Goal: Find specific page/section: Find specific page/section

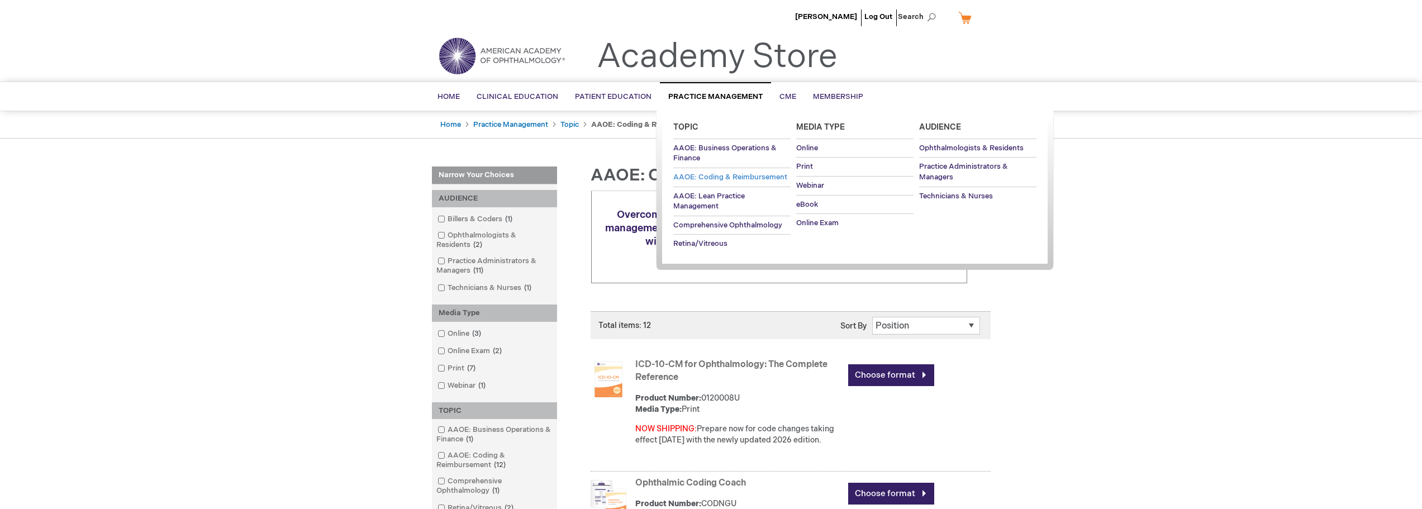
click at [707, 174] on span "AAOE: Coding & Reimbursement" at bounding box center [730, 177] width 114 height 9
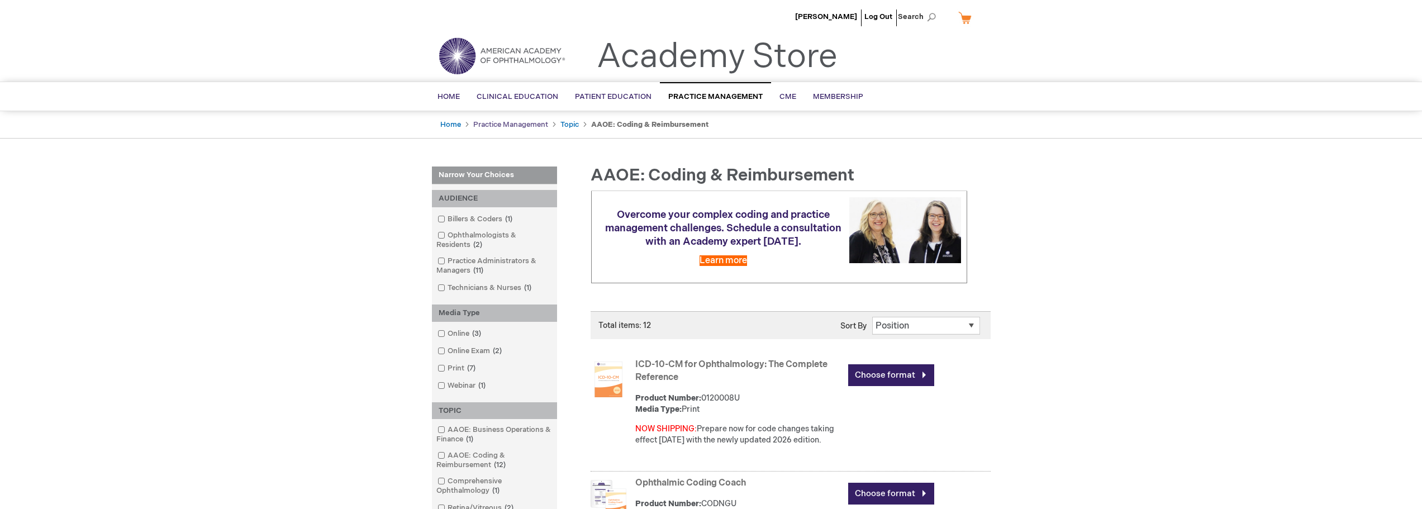
click at [502, 122] on link "Practice Management" at bounding box center [510, 124] width 75 height 9
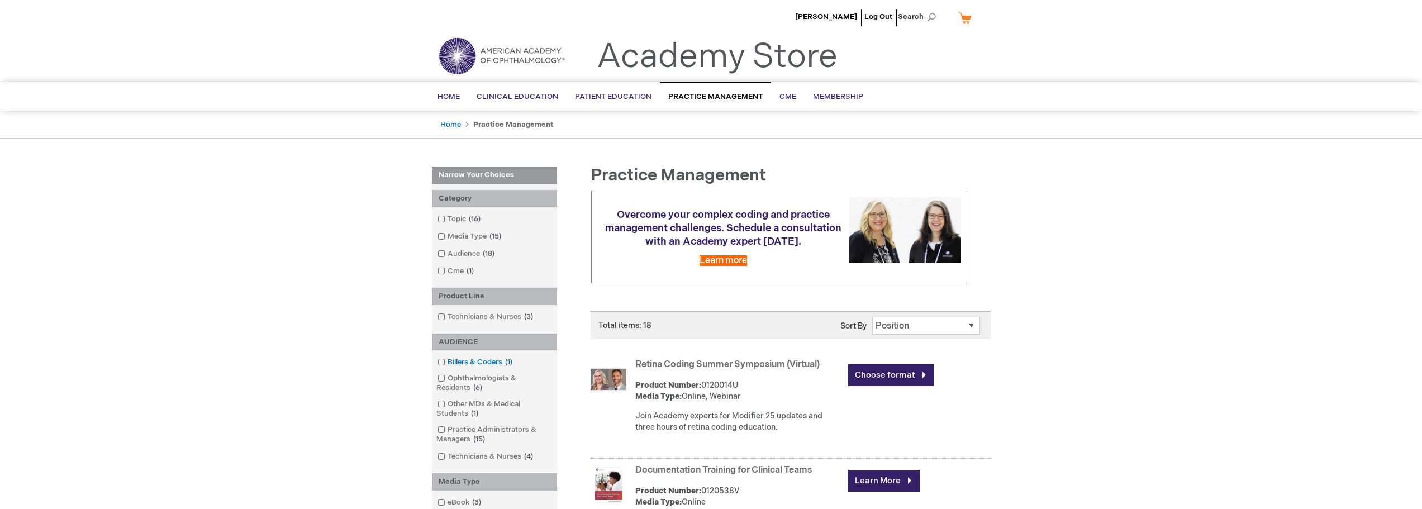
click at [456, 364] on link "Billers & Coders 1 item" at bounding box center [476, 362] width 82 height 11
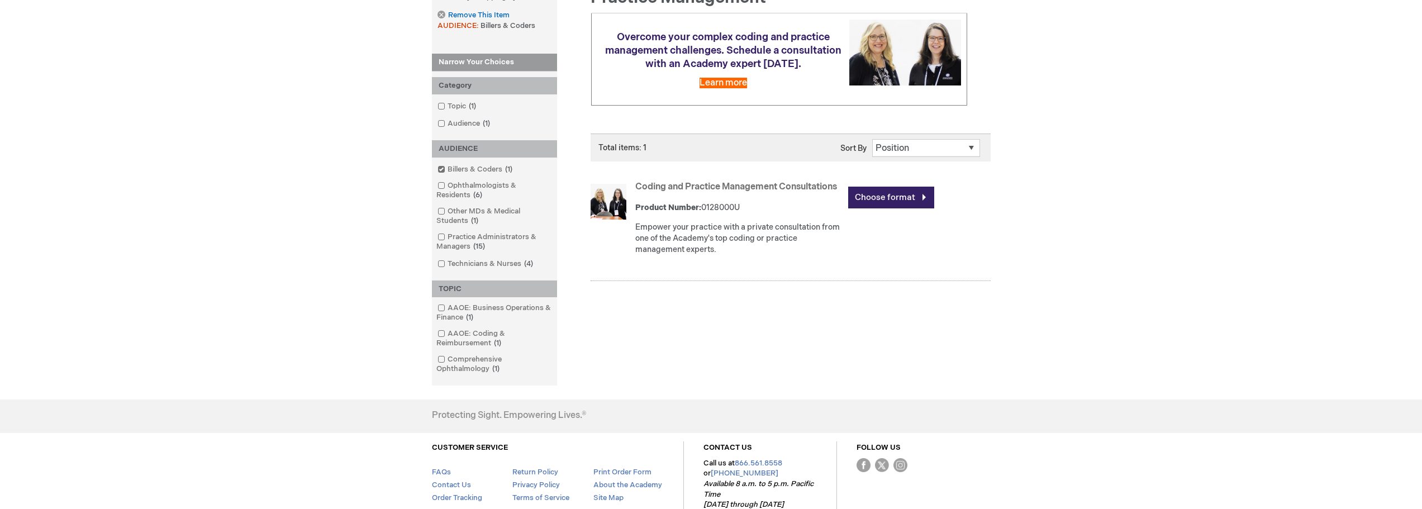
scroll to position [245, 0]
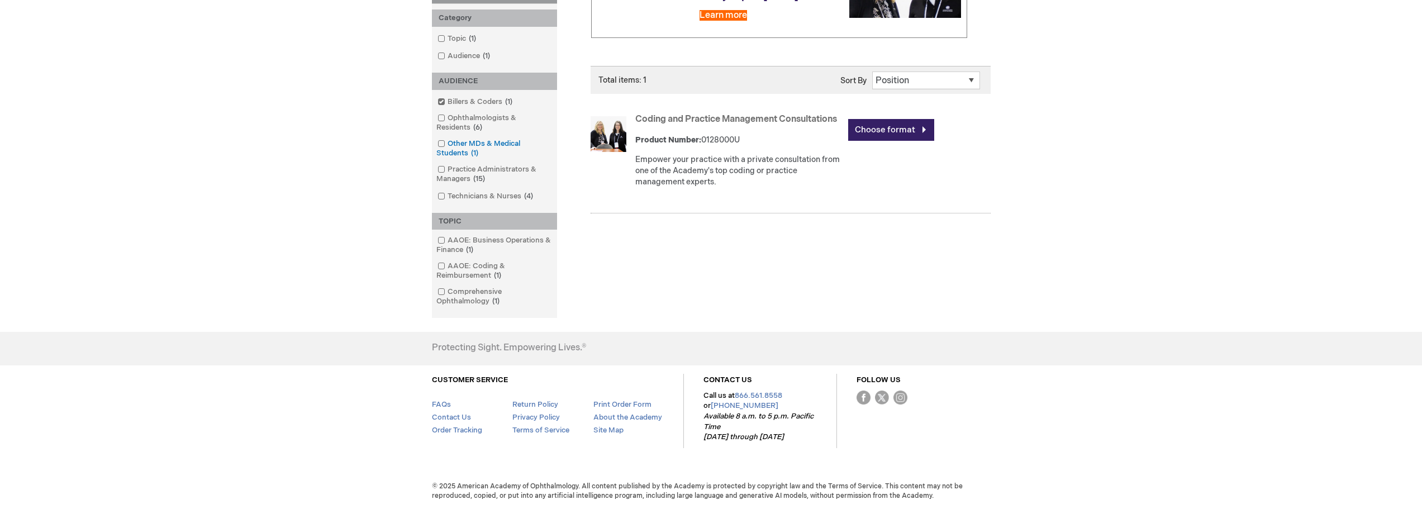
click at [448, 140] on span at bounding box center [448, 143] width 0 height 9
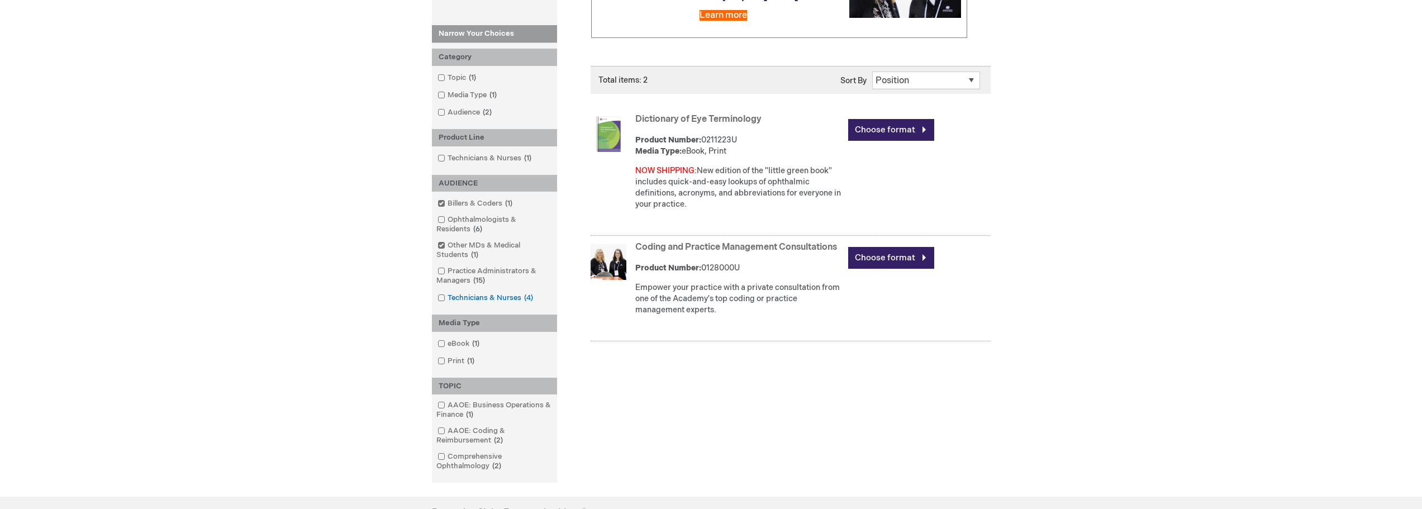
click at [448, 300] on span at bounding box center [448, 297] width 0 height 9
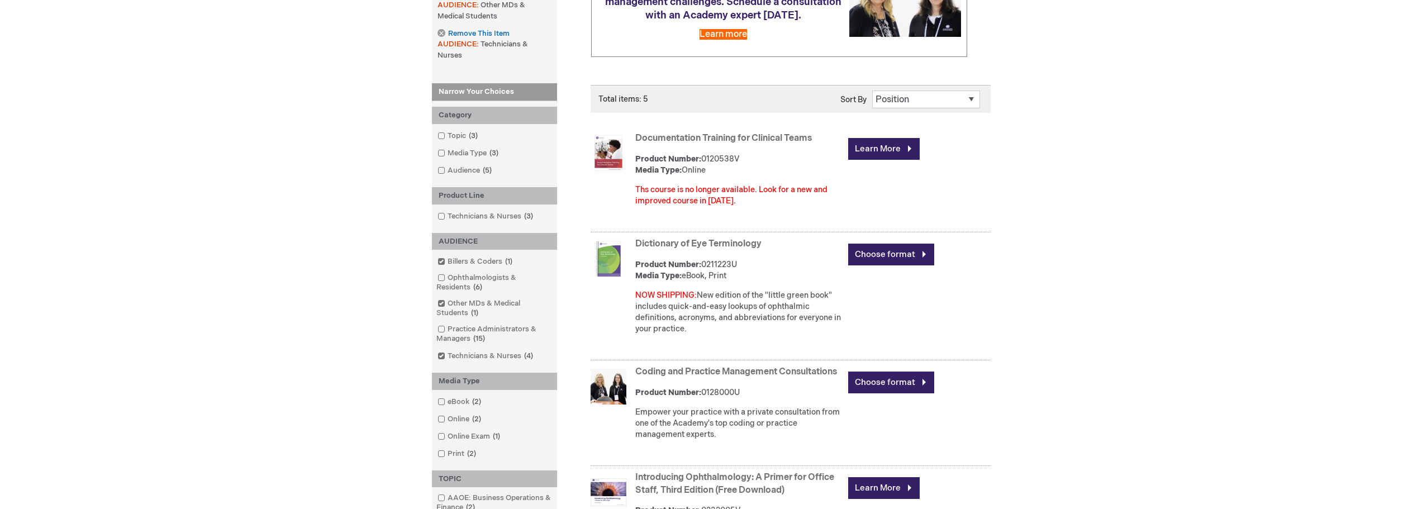
scroll to position [22, 0]
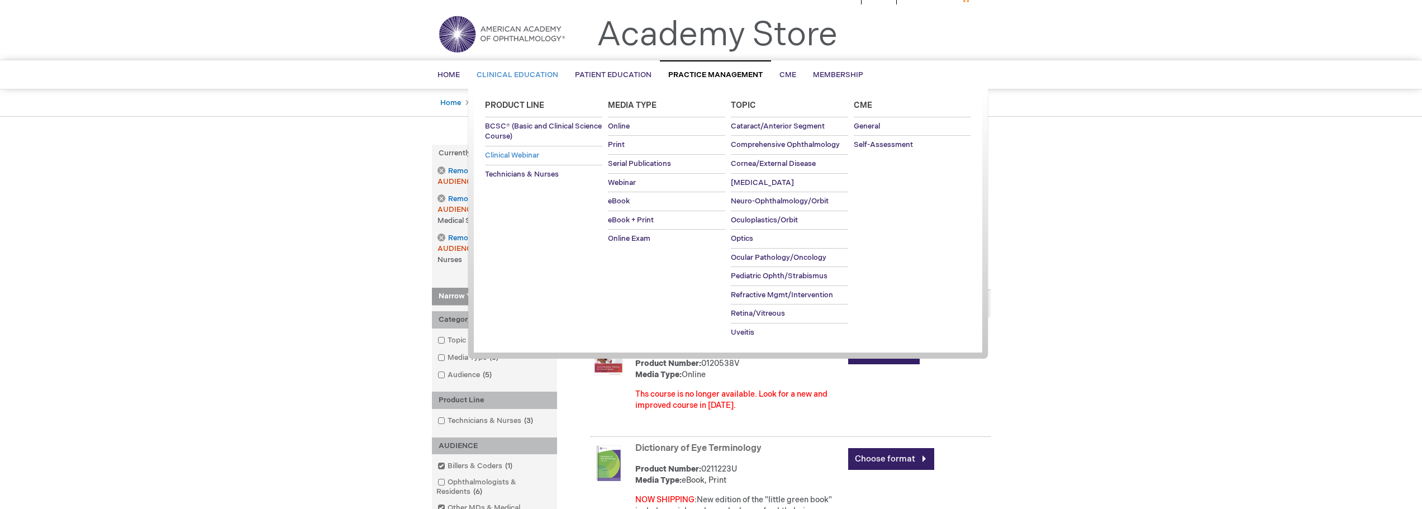
click at [505, 151] on span "Clinical Webinar" at bounding box center [512, 155] width 54 height 9
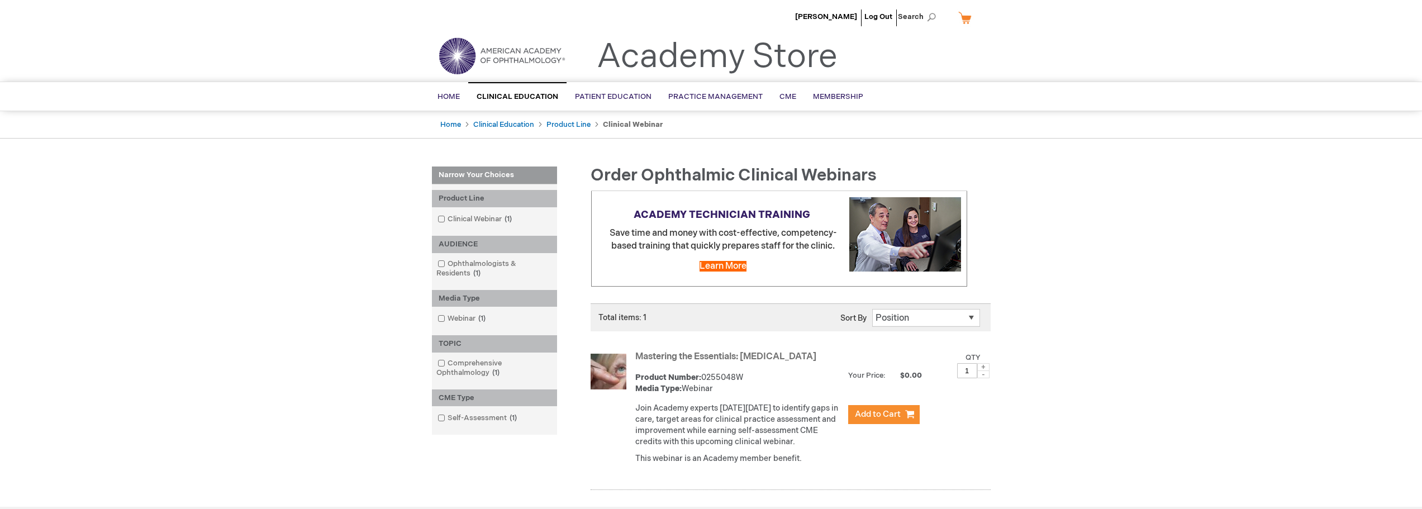
click at [519, 56] on img at bounding box center [502, 56] width 134 height 40
